Goal: Task Accomplishment & Management: Manage account settings

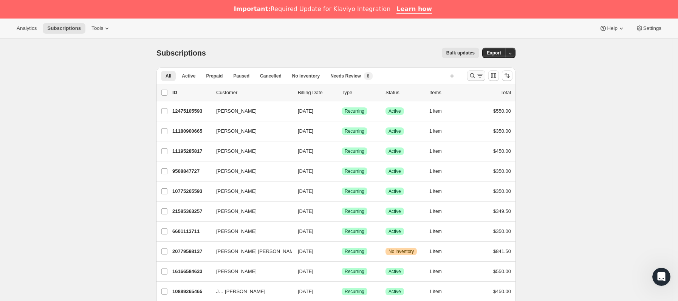
click at [472, 78] on icon "Buscar y filtrar resultados" at bounding box center [473, 76] width 8 height 8
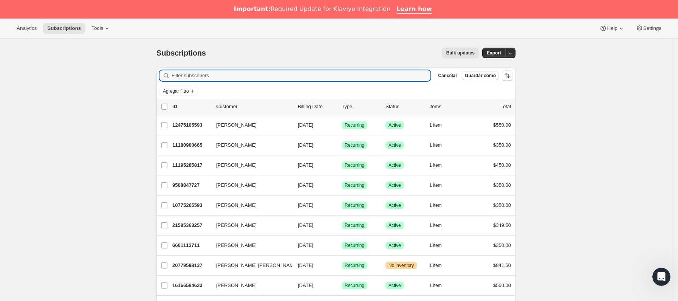
paste input "[EMAIL_ADDRESS][DOMAIN_NAME]"
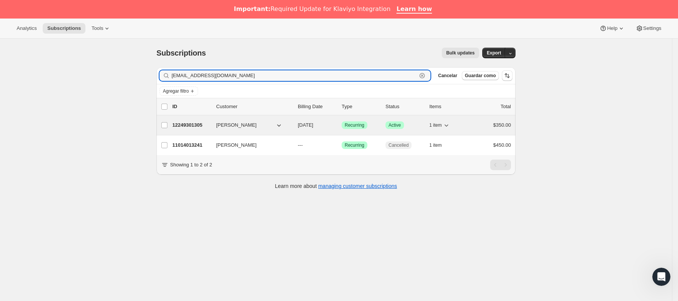
type input "[EMAIL_ADDRESS][DOMAIN_NAME]"
click at [210, 128] on p "12249301305" at bounding box center [191, 125] width 38 height 8
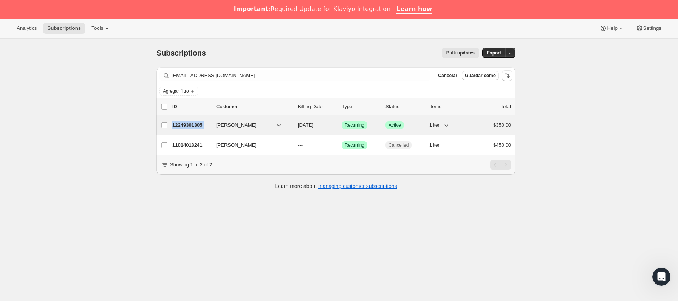
drag, startPoint x: 210, startPoint y: 128, endPoint x: 212, endPoint y: 122, distance: 6.1
click at [210, 125] on p "12249301305" at bounding box center [191, 125] width 38 height 8
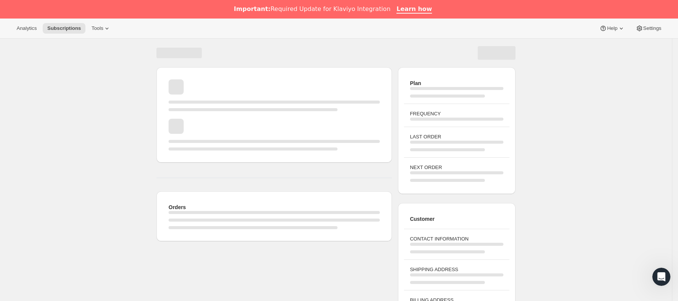
drag, startPoint x: 212, startPoint y: 122, endPoint x: 260, endPoint y: 118, distance: 47.5
click at [228, 119] on div "Cargando página" at bounding box center [274, 135] width 211 height 32
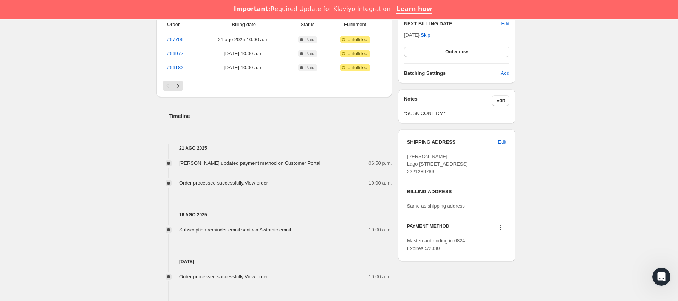
scroll to position [227, 0]
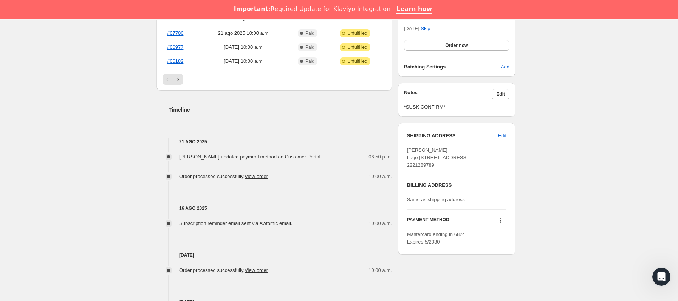
click at [504, 225] on icon at bounding box center [501, 221] width 8 height 8
click at [510, 251] on span "Send link to update card" at bounding box center [503, 251] width 53 height 6
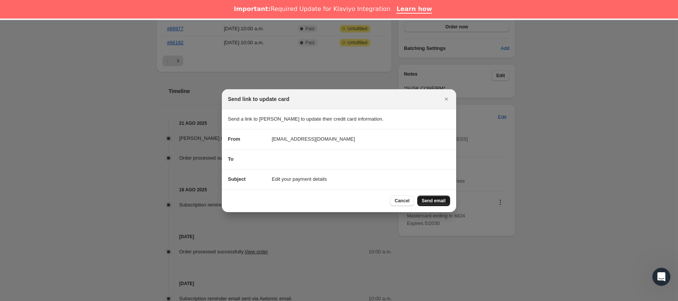
drag, startPoint x: 452, startPoint y: 203, endPoint x: 447, endPoint y: 203, distance: 4.6
click at [447, 203] on div "Cancel Send email" at bounding box center [339, 200] width 234 height 23
click at [447, 203] on button "Send email" at bounding box center [433, 200] width 33 height 11
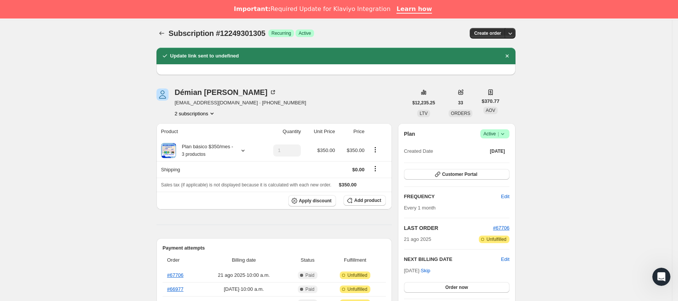
scroll to position [0, 0]
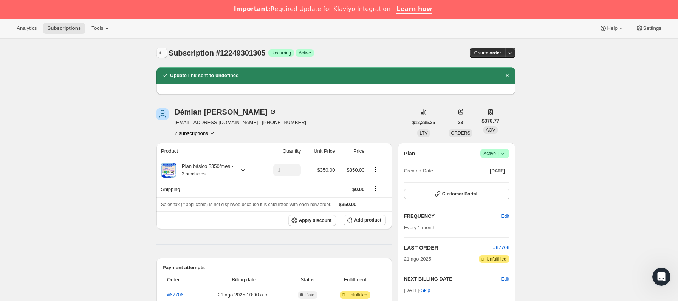
click at [160, 57] on button "Subscriptions" at bounding box center [162, 53] width 11 height 11
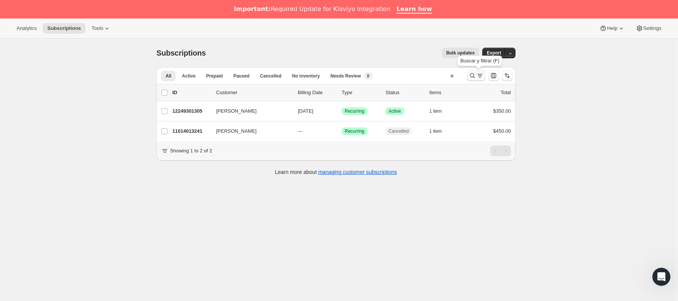
click at [472, 77] on icon "Buscar y filtrar resultados" at bounding box center [473, 76] width 8 height 8
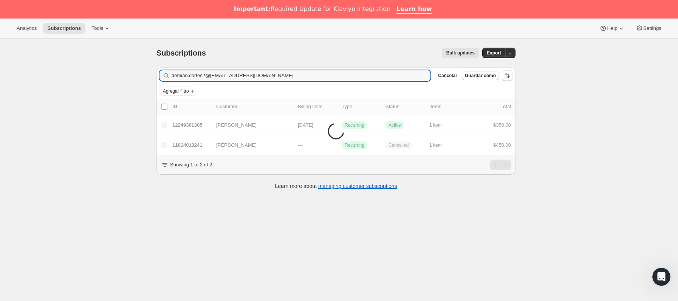
drag, startPoint x: 97, startPoint y: 74, endPoint x: 90, endPoint y: 74, distance: 6.8
click at [90, 74] on div "Subscriptions. Esta página está lista Subscriptions Bulk updates Más acciones B…" at bounding box center [336, 189] width 672 height 301
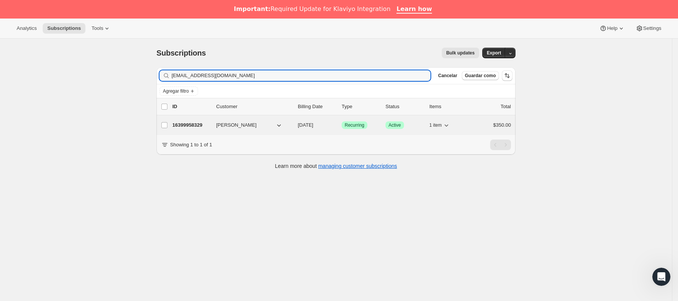
type input "[EMAIL_ADDRESS][DOMAIN_NAME]"
click at [216, 126] on div "16399958329 [PERSON_NAME] [DATE] Logrado Recurring Logrado Active 1 item $350.00" at bounding box center [341, 125] width 339 height 11
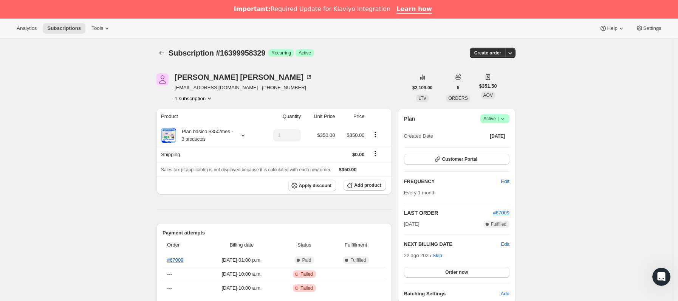
click at [507, 120] on icon at bounding box center [503, 119] width 8 height 8
click at [509, 144] on span "Cancel subscription" at bounding box center [498, 147] width 43 height 6
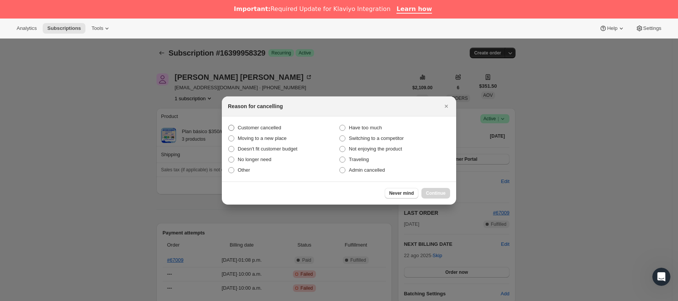
click at [274, 127] on span "Customer cancelled" at bounding box center [259, 128] width 43 height 6
click at [229, 125] on input "Customer cancelled" at bounding box center [228, 125] width 0 height 0
radio input "true"
click at [434, 188] on button "Continue" at bounding box center [436, 193] width 29 height 11
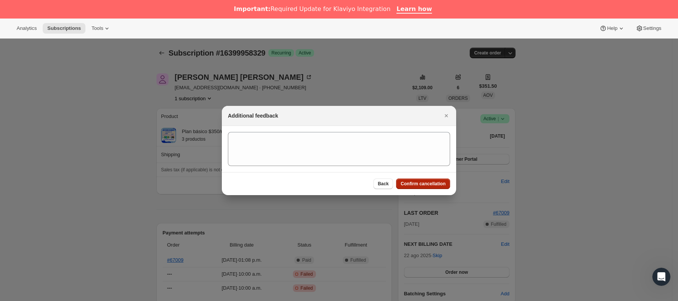
click at [431, 185] on span "Confirm cancellation" at bounding box center [423, 184] width 45 height 6
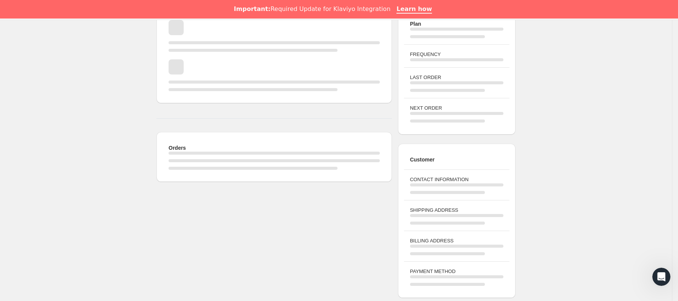
scroll to position [170, 0]
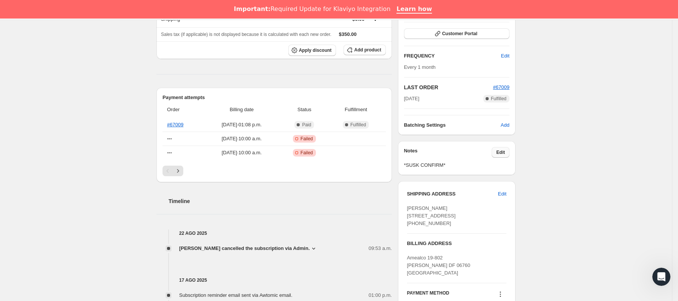
click at [499, 155] on button "Edit" at bounding box center [501, 152] width 18 height 11
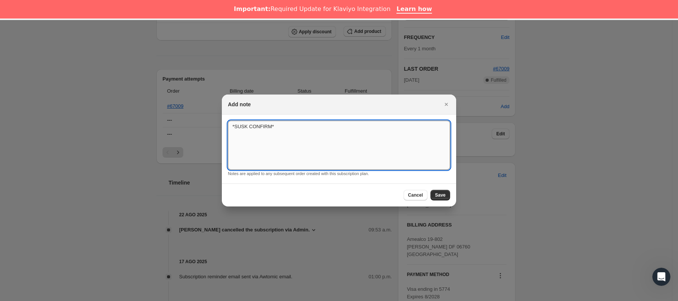
click at [362, 140] on textarea "*SUSK CONFIRM*" at bounding box center [339, 145] width 222 height 49
type textarea "*SUSK CONFIRM* mudanza"
click at [437, 193] on span "Save" at bounding box center [440, 195] width 11 height 6
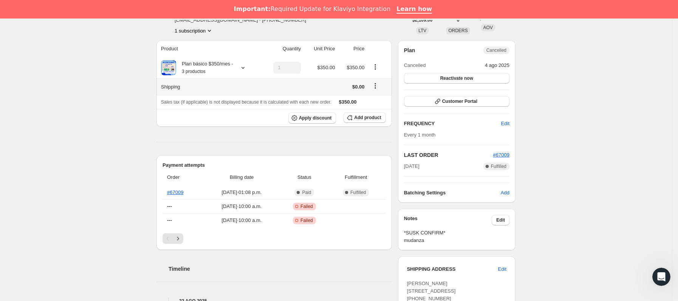
scroll to position [0, 0]
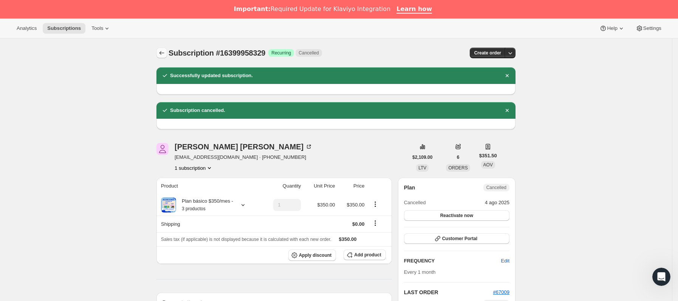
click at [167, 58] on button "Subscriptions" at bounding box center [162, 53] width 11 height 11
